Goal: Submit feedback/report problem: Submit feedback/report problem

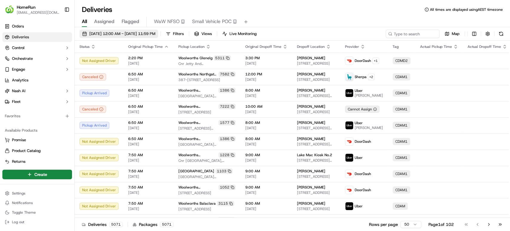
click at [100, 32] on span "[DATE] 12:00 AM - [DATE] 11:59 PM" at bounding box center [122, 33] width 66 height 5
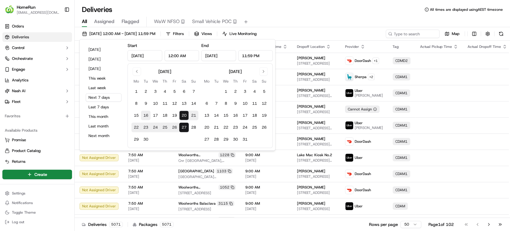
click at [149, 112] on button "16" at bounding box center [146, 116] width 10 height 10
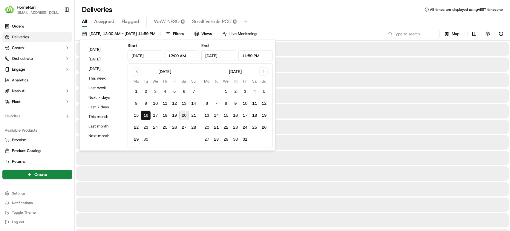
type input "[DATE]"
click at [182, 113] on button "20" at bounding box center [184, 116] width 10 height 10
type input "[DATE]"
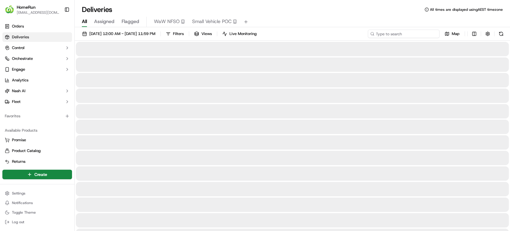
paste input "269775885"
type input "269775885"
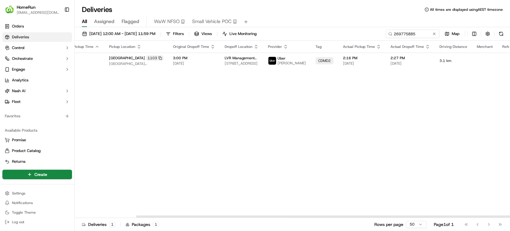
scroll to position [0, 71]
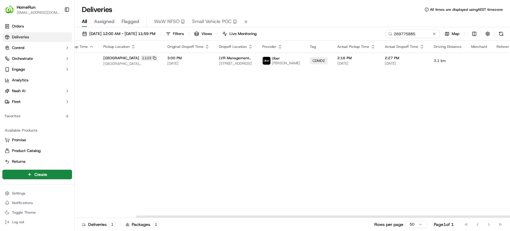
drag, startPoint x: 351, startPoint y: 215, endPoint x: 510, endPoint y: 212, distance: 159.0
click at [510, 217] on div at bounding box center [353, 216] width 435 height 2
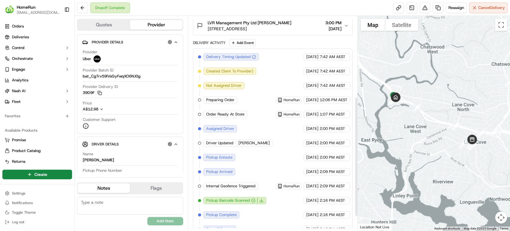
scroll to position [170, 0]
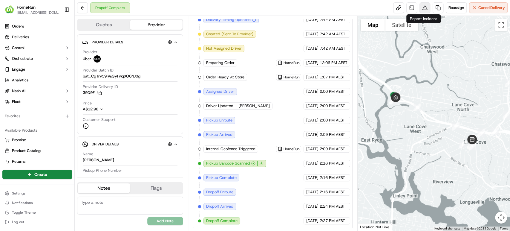
click at [425, 10] on button at bounding box center [425, 7] width 11 height 11
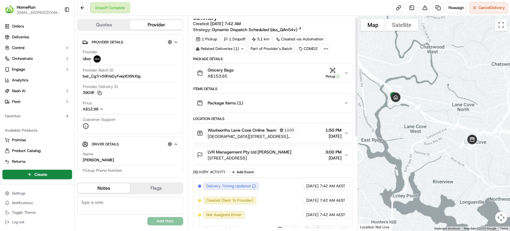
scroll to position [0, 0]
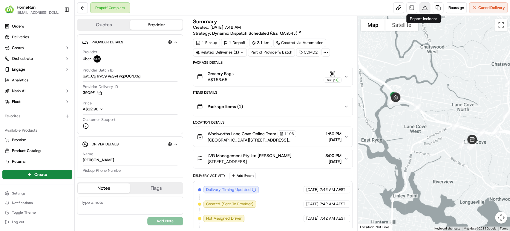
click at [424, 10] on button at bounding box center [425, 7] width 11 height 11
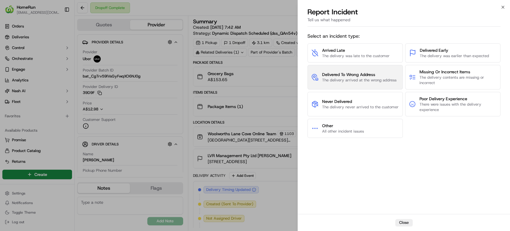
click at [338, 80] on span "The delivery arrived at the wrong address" at bounding box center [359, 79] width 74 height 5
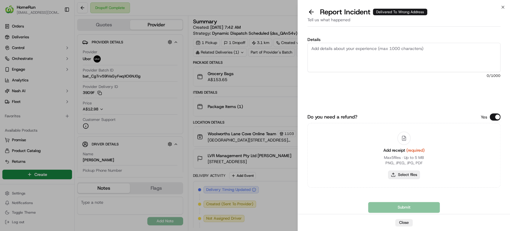
click at [410, 174] on button "Select files" at bounding box center [404, 174] width 32 height 8
type input "C:\fakepath\269775885.pdf"
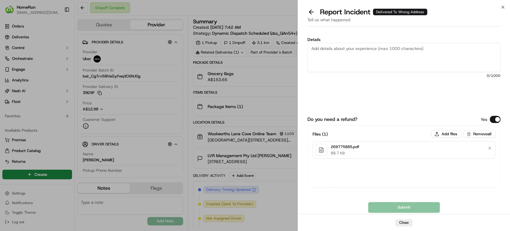
paste textarea "Delivered to incorrect address No POD provided"
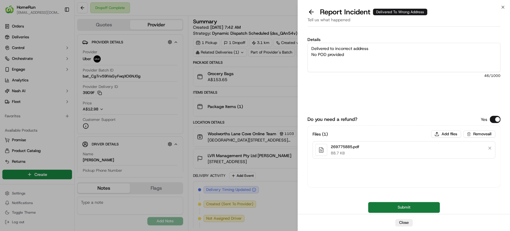
type textarea "Delivered to incorrect address No POD provided"
click at [394, 210] on button "Submit" at bounding box center [404, 207] width 72 height 11
